Goal: Task Accomplishment & Management: Complete application form

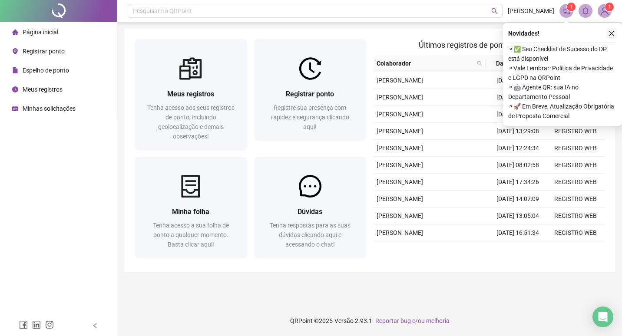
click at [613, 33] on icon "close" at bounding box center [611, 33] width 6 height 6
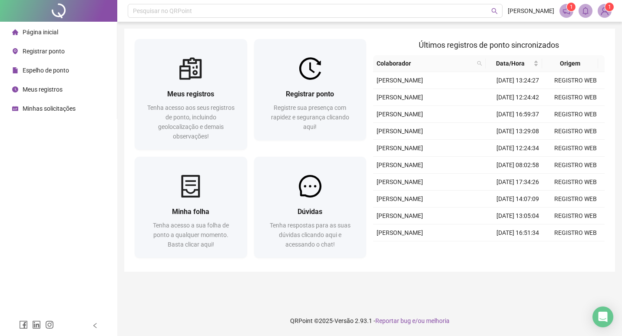
click at [63, 91] on li "Meus registros" at bounding box center [58, 89] width 113 height 17
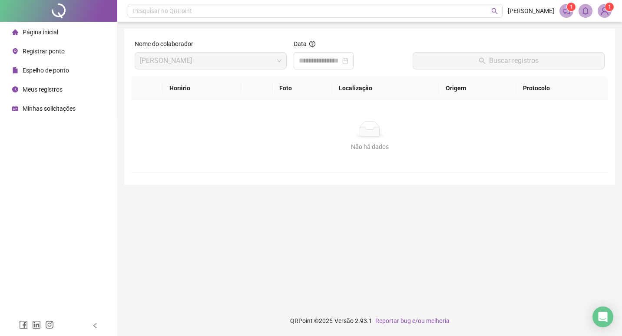
click at [53, 106] on span "Minhas solicitações" at bounding box center [49, 108] width 53 height 7
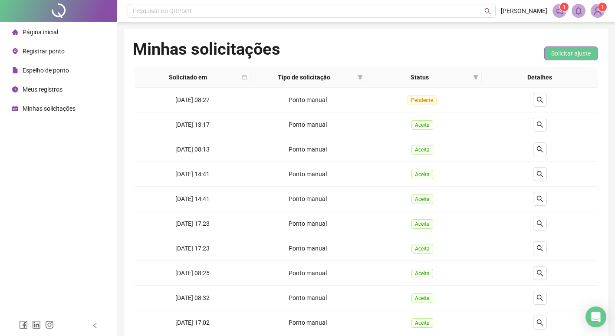
click at [572, 52] on span "Solicitar ajuste" at bounding box center [572, 54] width 40 height 10
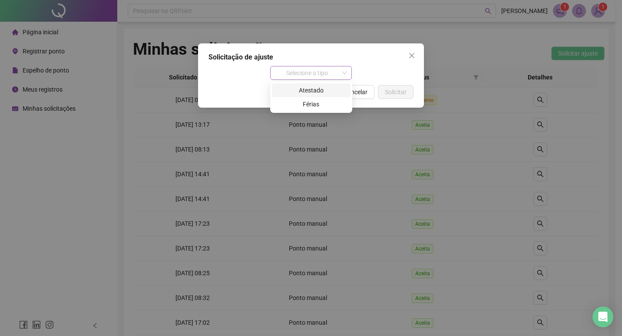
click at [316, 76] on span "Selecione o tipo" at bounding box center [311, 72] width 72 height 13
drag, startPoint x: 317, startPoint y: 91, endPoint x: 302, endPoint y: 45, distance: 48.2
click at [286, 47] on body "Página inicial Registrar ponto Espelho de ponto Meus registros Minhas solicitaç…" at bounding box center [307, 168] width 615 height 336
click at [411, 59] on icon "close" at bounding box center [411, 55] width 7 height 7
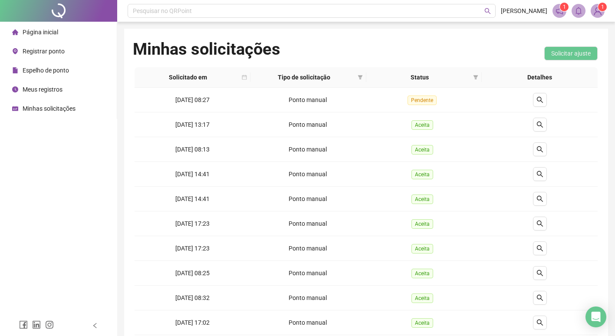
click at [41, 69] on span "Espelho de ponto" at bounding box center [46, 70] width 46 height 7
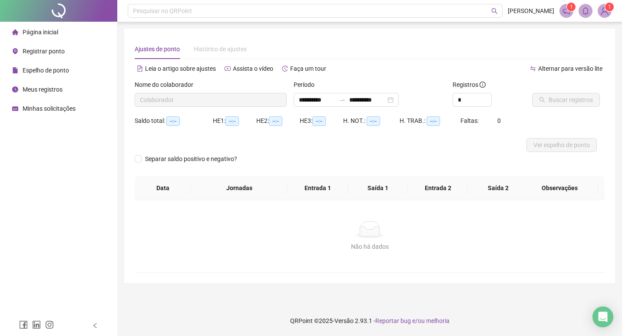
type input "**********"
click at [63, 50] on li "Registrar ponto" at bounding box center [58, 51] width 113 height 17
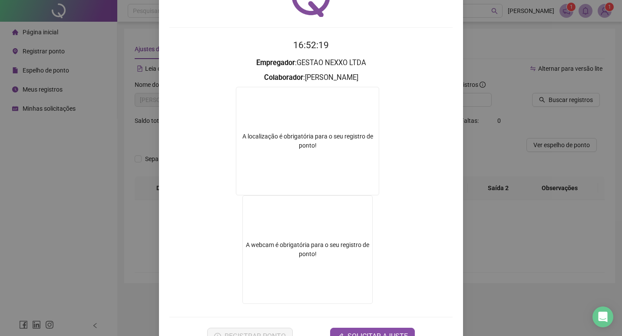
scroll to position [83, 0]
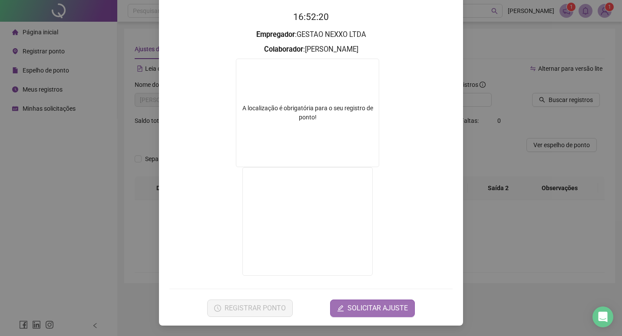
click at [364, 312] on span "SOLICITAR AJUSTE" at bounding box center [377, 308] width 60 height 10
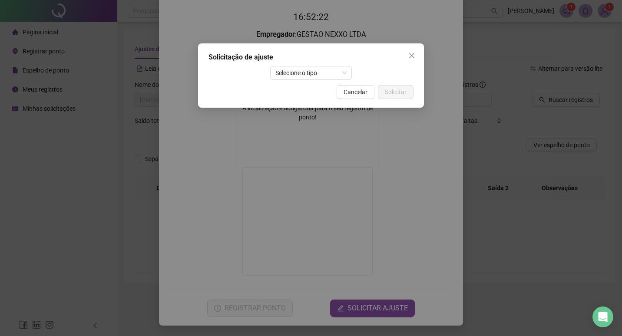
click at [285, 62] on div "Solicitação de ajuste" at bounding box center [310, 57] width 205 height 10
click at [285, 70] on span "Selecione o tipo" at bounding box center [311, 72] width 72 height 13
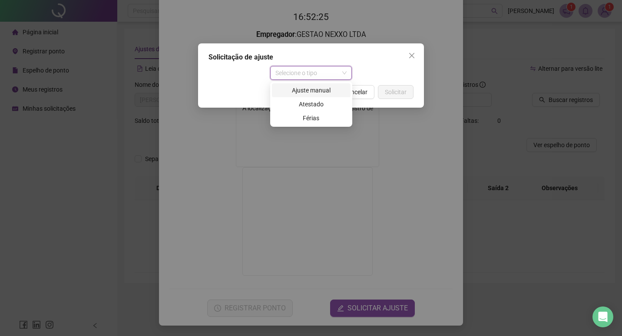
click at [309, 92] on div "Ajuste manual" at bounding box center [311, 91] width 68 height 10
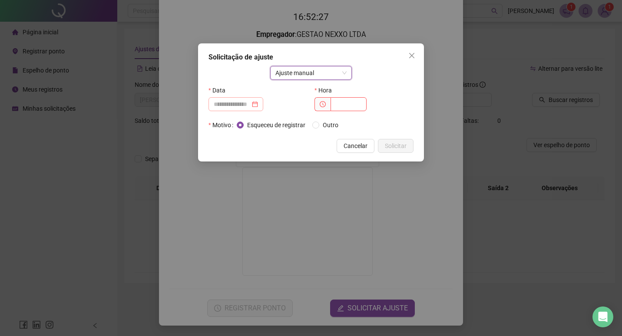
click at [258, 105] on div at bounding box center [236, 104] width 44 height 10
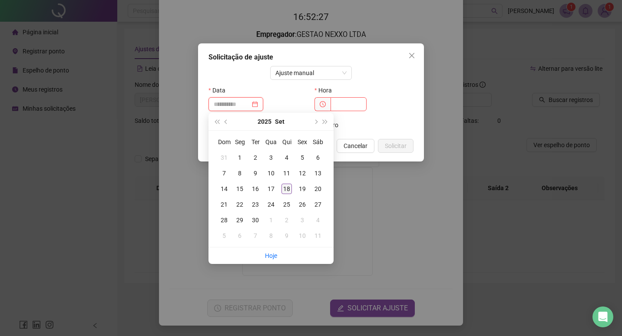
type input "**********"
click at [288, 190] on div "18" at bounding box center [286, 189] width 10 height 10
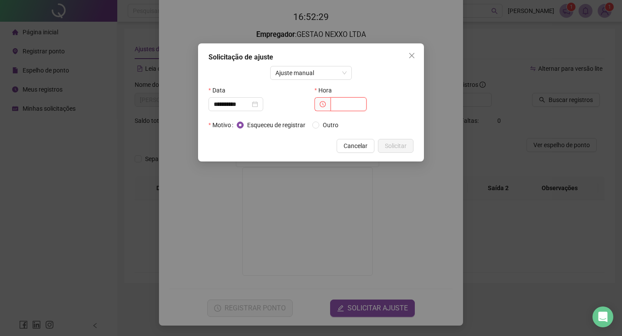
click at [341, 100] on input "text" at bounding box center [349, 104] width 36 height 14
type input "*****"
click at [324, 126] on span "Outro" at bounding box center [330, 125] width 23 height 10
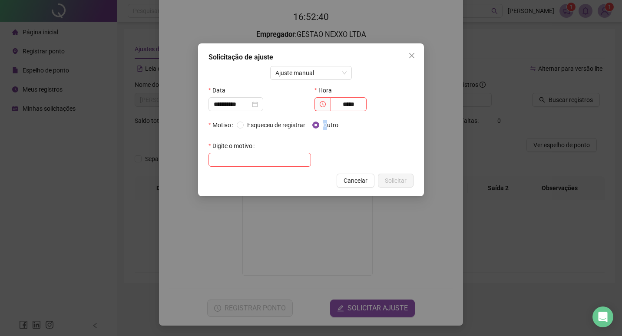
click at [327, 123] on span "Outro" at bounding box center [330, 125] width 23 height 10
click at [231, 155] on input "text" at bounding box center [259, 160] width 103 height 14
type input "**********"
click at [400, 181] on span "Solicitar" at bounding box center [396, 181] width 22 height 10
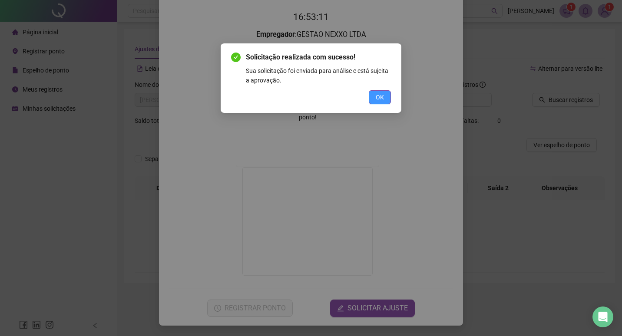
click at [379, 94] on span "OK" at bounding box center [380, 98] width 8 height 10
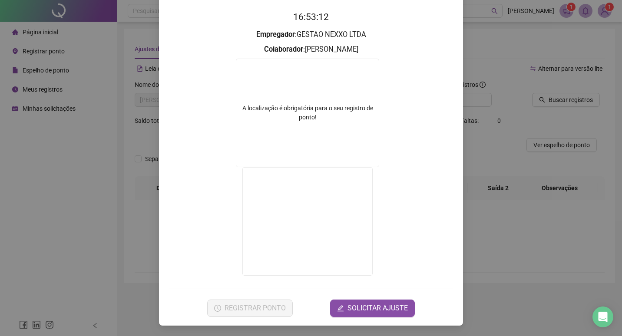
scroll to position [0, 0]
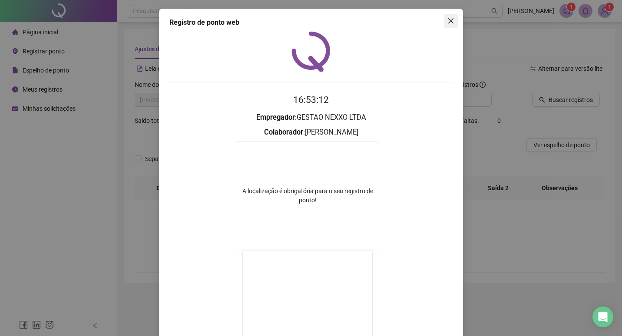
click at [450, 18] on icon "close" at bounding box center [450, 20] width 7 height 7
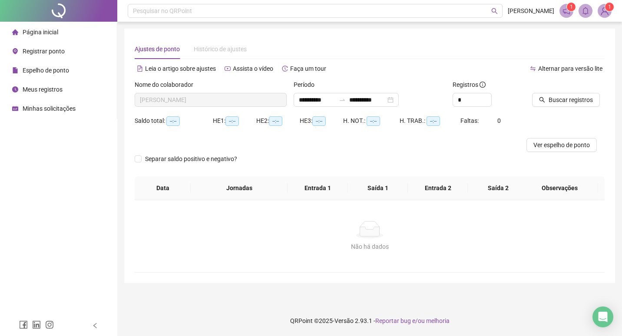
click at [54, 26] on div "Página inicial" at bounding box center [35, 31] width 46 height 17
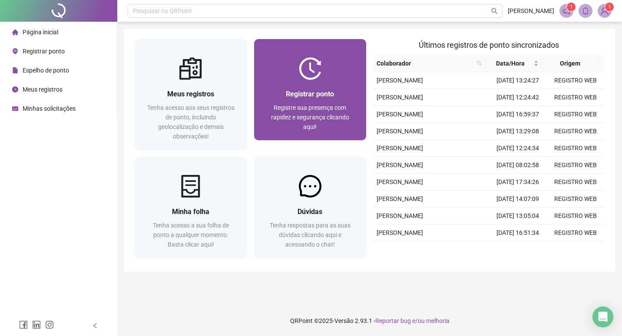
click at [317, 86] on div "Registrar ponto Registre sua presença com rapidez e segurança clicando aqui!" at bounding box center [310, 110] width 112 height 60
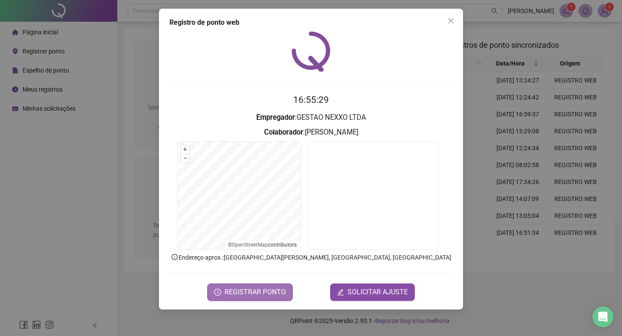
click at [278, 294] on span "REGISTRAR PONTO" at bounding box center [255, 292] width 61 height 10
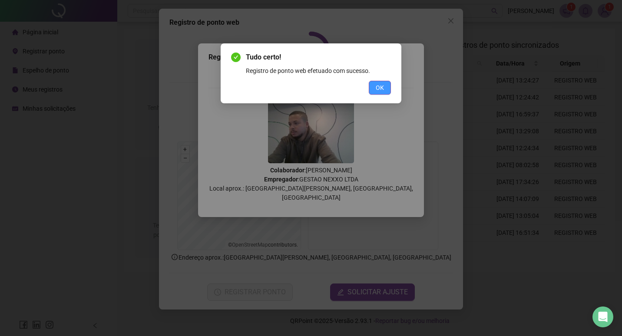
click at [379, 83] on span "OK" at bounding box center [380, 88] width 8 height 10
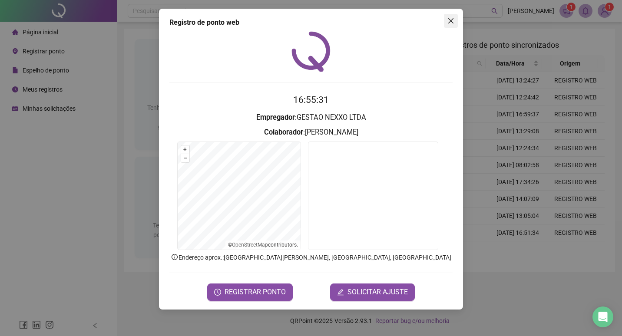
click at [452, 21] on icon "close" at bounding box center [450, 20] width 5 height 5
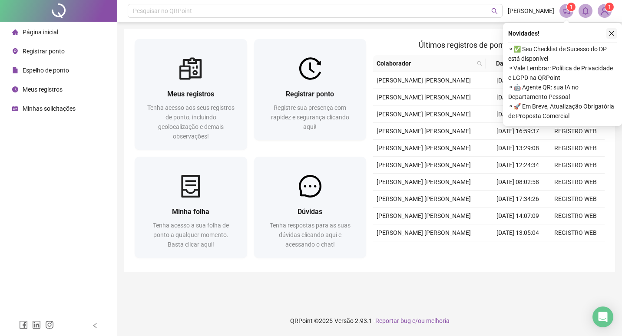
click at [612, 38] on button "button" at bounding box center [611, 33] width 10 height 10
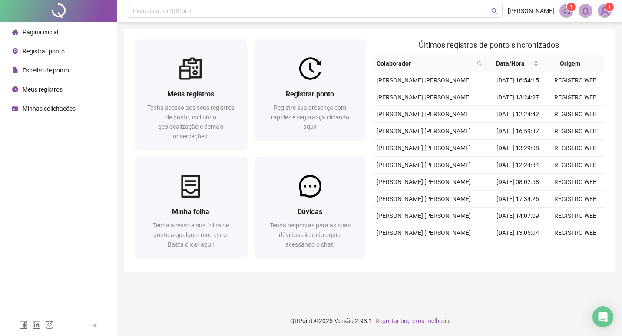
click at [42, 91] on span "Meus registros" at bounding box center [43, 89] width 40 height 7
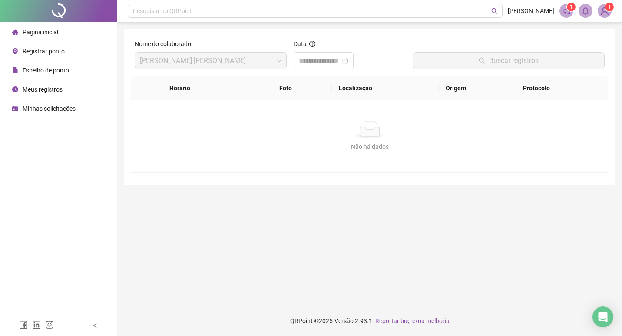
click at [43, 74] on div "Espelho de ponto" at bounding box center [40, 70] width 57 height 17
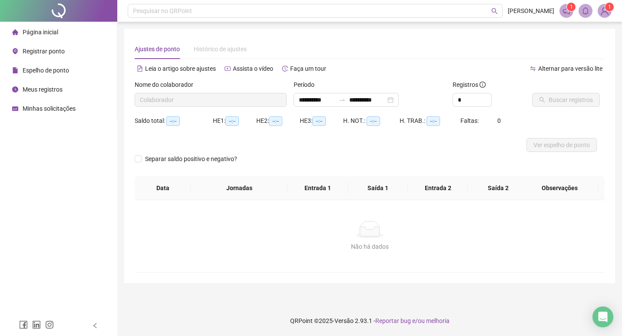
type input "**********"
click at [570, 101] on span "Buscar registros" at bounding box center [571, 100] width 44 height 10
